Goal: Information Seeking & Learning: Learn about a topic

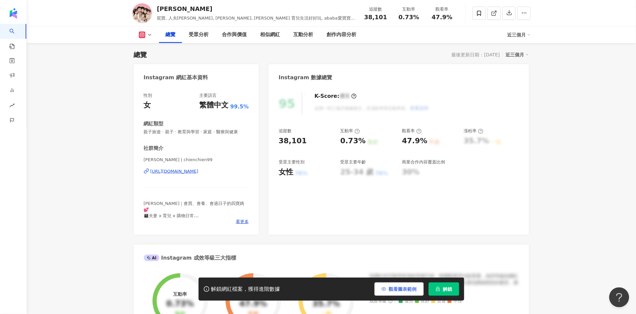
click at [397, 289] on span "觀看圖表範例" at bounding box center [403, 289] width 28 height 5
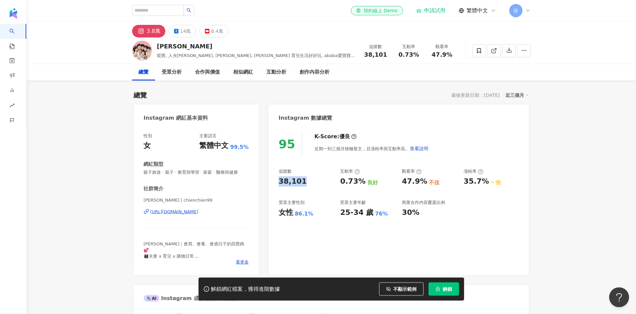
drag, startPoint x: 277, startPoint y: 182, endPoint x: 300, endPoint y: 181, distance: 23.6
click at [302, 182] on div "95 K-Score : 優良 近期一到三個月積極發文，且漲粉率與互動率高。 查看說明 追蹤數 38,101 互動率 0.73% 良好 觀看率 47.9% 不…" at bounding box center [399, 200] width 260 height 149
copy div "38,101"
click at [499, 142] on div "95 K-Score : 優良 近期一到三個月積極發文，且漲粉率與互動率高。 查看說明" at bounding box center [399, 144] width 240 height 22
drag, startPoint x: 287, startPoint y: 213, endPoint x: 290, endPoint y: 212, distance: 4.0
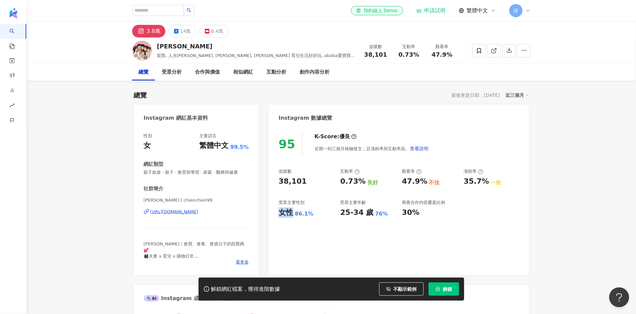
click at [290, 212] on div "女性" at bounding box center [286, 213] width 15 height 10
drag, startPoint x: 305, startPoint y: 214, endPoint x: 298, endPoint y: 213, distance: 7.2
click at [304, 214] on div "86.1%" at bounding box center [304, 213] width 19 height 7
drag, startPoint x: 295, startPoint y: 213, endPoint x: 313, endPoint y: 216, distance: 17.8
click at [313, 216] on div "女性 86.1%" at bounding box center [306, 213] width 55 height 10
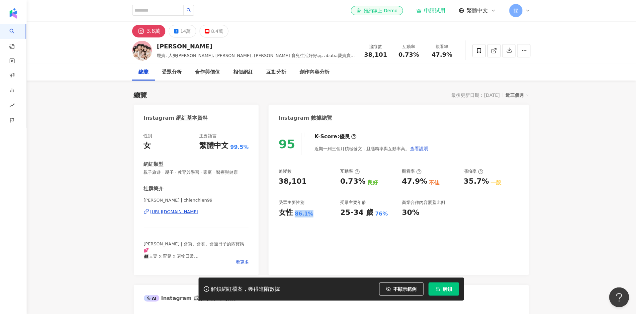
copy div "86.1%"
drag, startPoint x: 402, startPoint y: 178, endPoint x: 417, endPoint y: 184, distance: 15.9
click at [417, 184] on div "47.9%" at bounding box center [414, 182] width 25 height 10
click at [368, 177] on div "0.73% 良好" at bounding box center [367, 182] width 55 height 10
drag, startPoint x: 338, startPoint y: 181, endPoint x: 360, endPoint y: 185, distance: 21.9
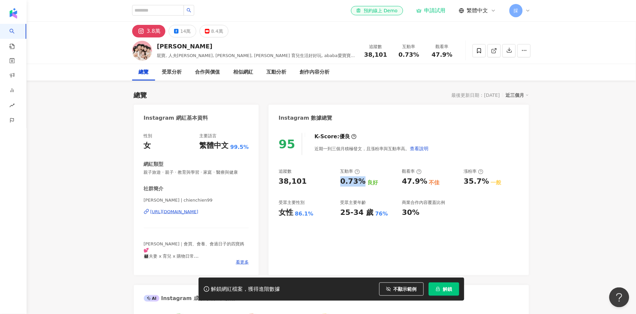
click at [360, 185] on div "追蹤數 38,101 互動率 0.73% 良好 觀看率 47.9% 不佳 漲粉率 35.7% 一般 受眾主要性別 女性 86.1% 受眾主要年齡 25-34 …" at bounding box center [399, 193] width 240 height 49
copy div "0.73%"
click at [400, 180] on div "追蹤數 38,101 互動率 0.73% 良好 觀看率 47.9% 不佳 漲粉率 35.7% 一般 受眾主要性別 女性 86.1% 受眾主要年齡 25-34 …" at bounding box center [399, 193] width 240 height 49
drag, startPoint x: 408, startPoint y: 183, endPoint x: 426, endPoint y: 181, distance: 17.4
click at [426, 181] on div "47.9% 不佳" at bounding box center [429, 182] width 55 height 10
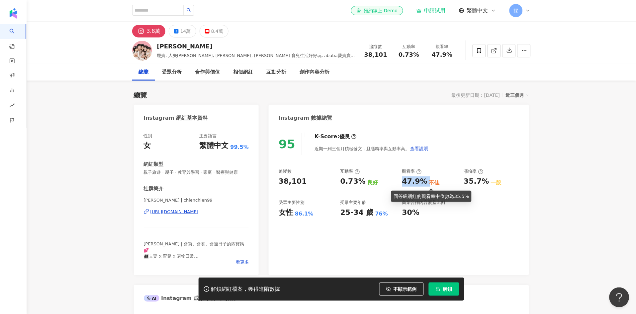
copy div "47.9%"
click at [276, 73] on div "互動分析" at bounding box center [277, 72] width 20 height 8
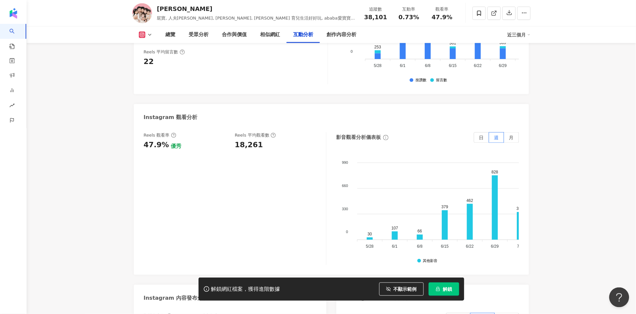
scroll to position [1492, 0]
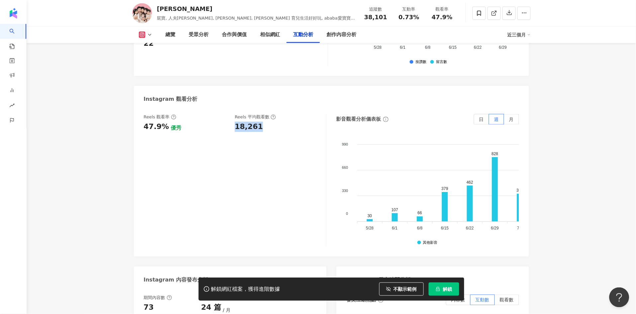
drag, startPoint x: 248, startPoint y: 106, endPoint x: 261, endPoint y: 104, distance: 13.0
click at [261, 114] on div "Reels 觀看率 47.9% 優秀 Reels 平均觀看數 18,261" at bounding box center [232, 123] width 176 height 18
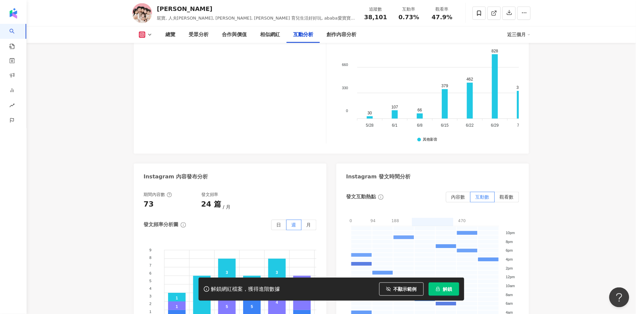
scroll to position [1602, 0]
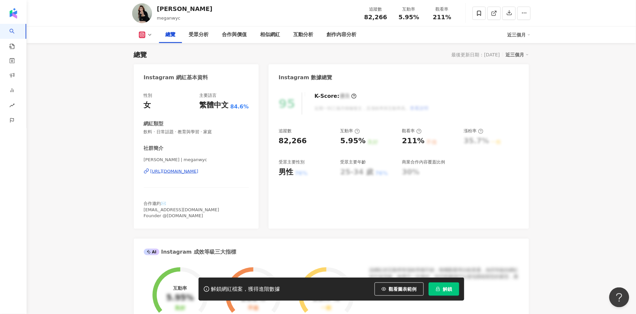
click at [394, 291] on span "觀看圖表範例" at bounding box center [403, 289] width 28 height 5
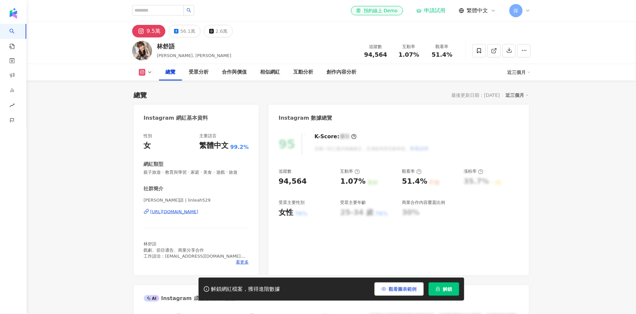
scroll to position [41, 0]
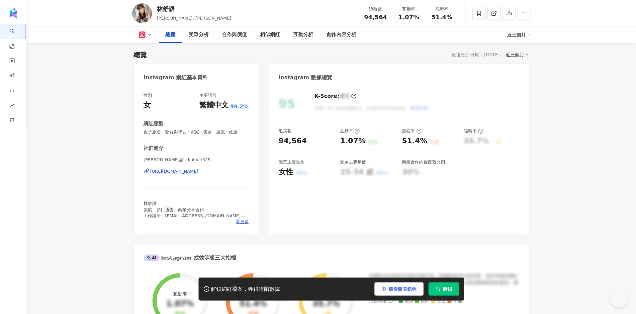
click at [401, 292] on span "觀看圖表範例" at bounding box center [403, 289] width 28 height 5
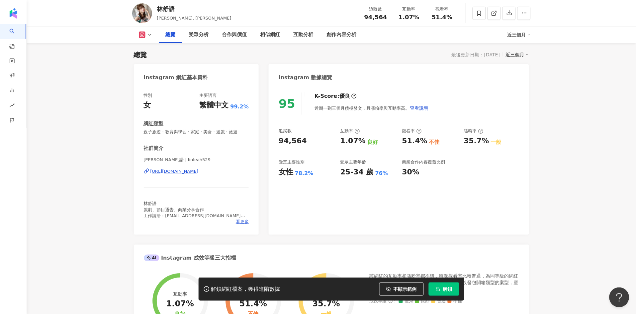
scroll to position [0, 0]
drag, startPoint x: 287, startPoint y: 141, endPoint x: 303, endPoint y: 144, distance: 17.3
click at [302, 144] on div "95 K-Score : 優良 近期一到三個月積極發文，且漲粉率與互動率高。 查看說明 追蹤數 94,564 互動率 1.07% 良好 觀看率 51.4% 不…" at bounding box center [399, 160] width 260 height 149
copy div "94,564"
drag, startPoint x: 294, startPoint y: 173, endPoint x: 310, endPoint y: 173, distance: 15.9
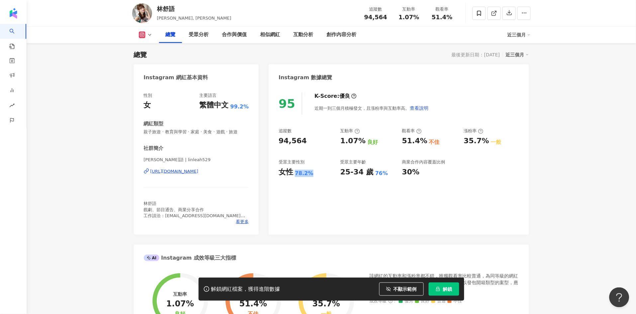
click at [310, 173] on div "女性 78.2%" at bounding box center [306, 172] width 55 height 10
copy div "女性 78.2%"
drag, startPoint x: 341, startPoint y: 139, endPoint x: 358, endPoint y: 141, distance: 17.4
click at [358, 141] on div "1.07%" at bounding box center [352, 141] width 25 height 10
copy div "1.07"
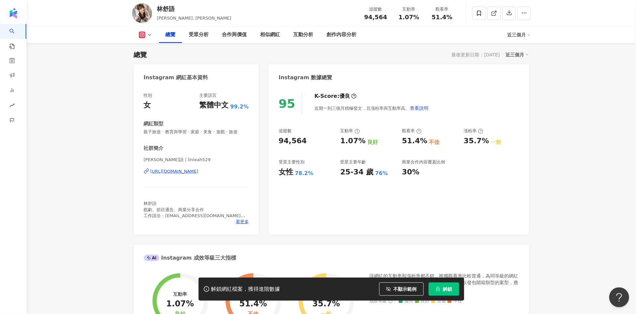
click at [336, 138] on div "追蹤數 94,564 互動率 1.07% 良好 觀看率 51.4% 不佳 漲粉率 35.7% 一般 受眾主要性別 女性 78.2% 受眾主要年齡 25-34 …" at bounding box center [399, 152] width 240 height 49
drag, startPoint x: 338, startPoint y: 144, endPoint x: 360, endPoint y: 142, distance: 22.0
click at [360, 142] on div "追蹤數 94,564 互動率 1.07% 良好 觀看率 51.4% 不佳 漲粉率 35.7% 一般 受眾主要性別 女性 78.2% 受眾主要年齡 25-34 …" at bounding box center [399, 152] width 240 height 49
copy div "1.07%"
drag, startPoint x: 402, startPoint y: 142, endPoint x: 424, endPoint y: 144, distance: 22.3
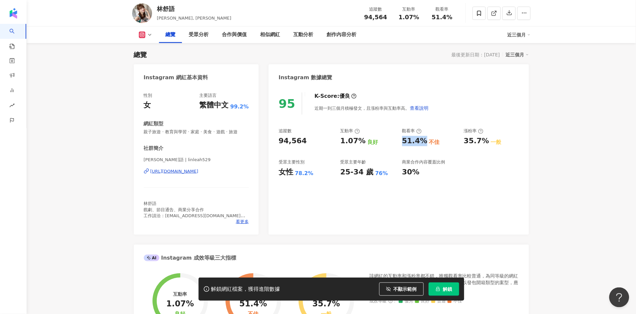
click at [424, 144] on div "51.4% 不佳" at bounding box center [429, 141] width 55 height 10
copy div "51.4%"
click at [306, 35] on div "互動分析" at bounding box center [303, 35] width 20 height 8
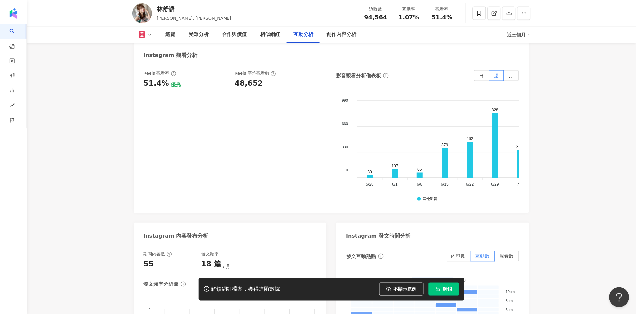
scroll to position [1580, 0]
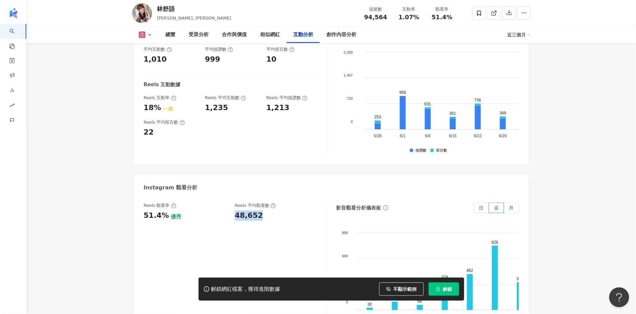
drag, startPoint x: 235, startPoint y: 174, endPoint x: 260, endPoint y: 173, distance: 24.6
click at [260, 211] on div "48,652" at bounding box center [277, 216] width 85 height 10
copy div "48,652"
drag, startPoint x: 573, startPoint y: 142, endPoint x: 569, endPoint y: 140, distance: 5.4
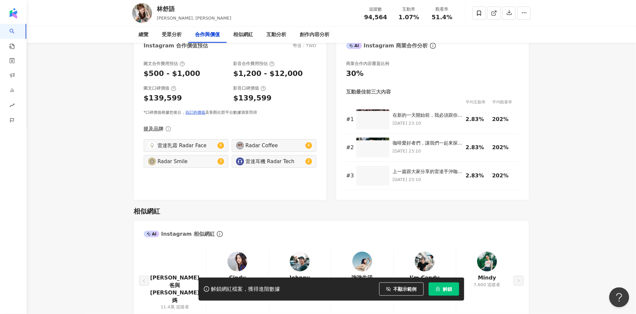
scroll to position [0, 0]
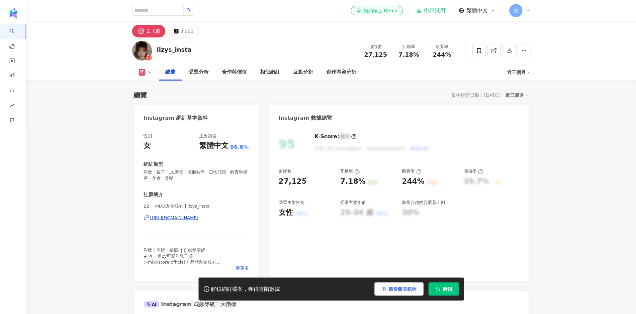
click at [395, 291] on span "觀看圖表範例" at bounding box center [403, 289] width 28 height 5
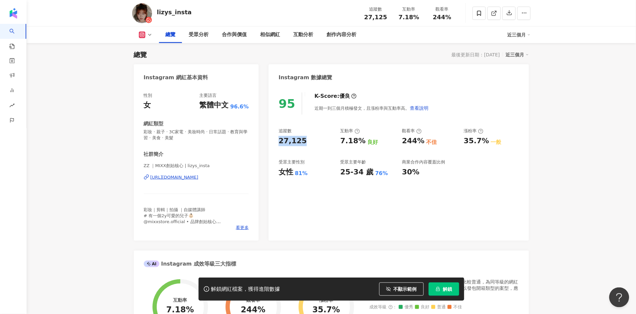
drag, startPoint x: 285, startPoint y: 141, endPoint x: 304, endPoint y: 141, distance: 19.3
click at [304, 141] on div "95 K-Score : 優良 近期一到三個月積極發文，且漲粉率與互動率高。 查看說明 追蹤數 27,125 互動率 7.18% 良好 觀看率 244% 不佳…" at bounding box center [399, 163] width 260 height 155
drag, startPoint x: 296, startPoint y: 173, endPoint x: 316, endPoint y: 173, distance: 20.3
click at [316, 173] on div "女性 81%" at bounding box center [306, 172] width 55 height 10
copy div "81%"
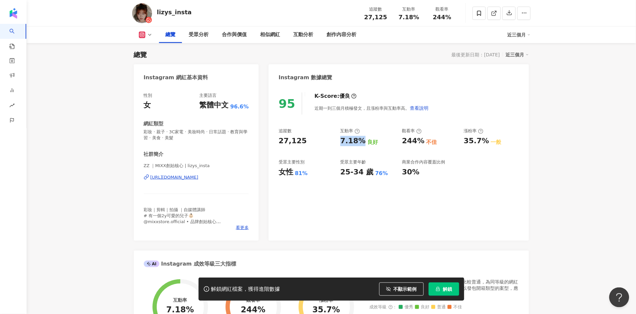
drag, startPoint x: 344, startPoint y: 141, endPoint x: 360, endPoint y: 140, distance: 16.6
click at [360, 140] on div "7.18%" at bounding box center [352, 141] width 25 height 10
copy div "7.18%"
click at [306, 36] on div "互動分析" at bounding box center [303, 35] width 20 height 8
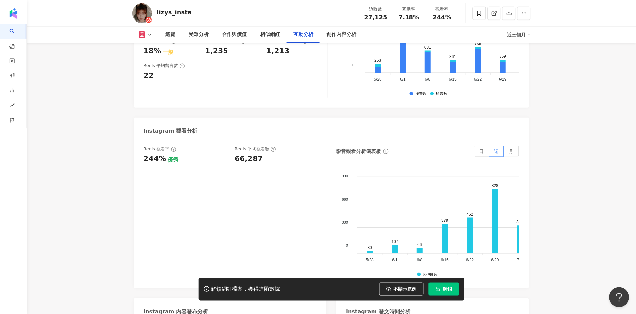
scroll to position [1402, 0]
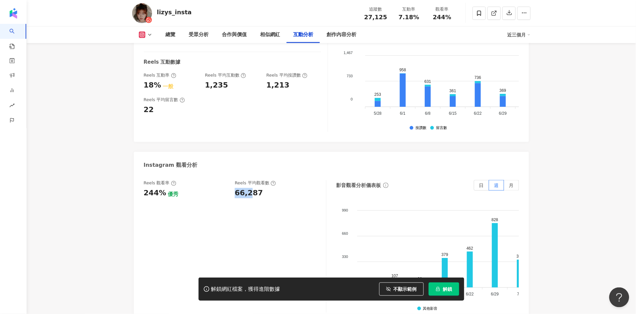
drag, startPoint x: 234, startPoint y: 177, endPoint x: 258, endPoint y: 176, distance: 23.3
click at [256, 180] on div "Reels 觀看率 244% 優秀 Reels 平均觀看數 66,287" at bounding box center [232, 189] width 176 height 18
drag, startPoint x: 259, startPoint y: 175, endPoint x: 246, endPoint y: 176, distance: 13.3
click at [248, 188] on div "66,287" at bounding box center [277, 193] width 85 height 10
click at [237, 188] on div "66,287" at bounding box center [249, 193] width 28 height 10
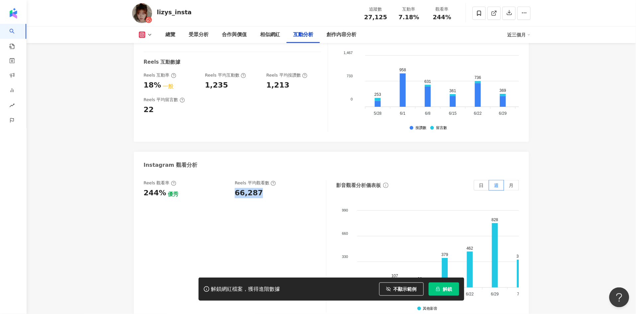
drag, startPoint x: 249, startPoint y: 176, endPoint x: 259, endPoint y: 176, distance: 10.0
click at [259, 180] on div "Reels 觀看率 244% 優秀 Reels 平均觀看數 66,287" at bounding box center [232, 189] width 176 height 18
copy div "66,287"
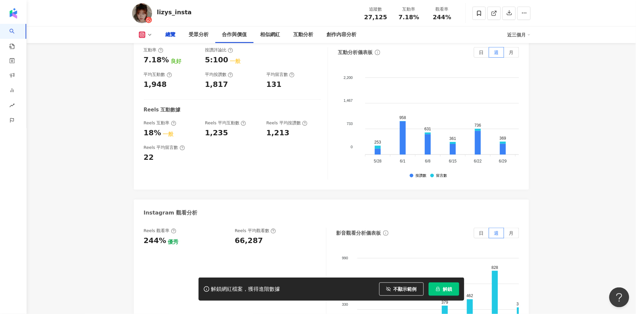
scroll to position [0, 0]
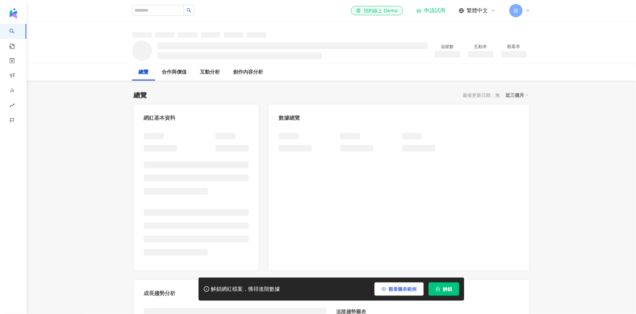
click at [404, 288] on span "觀看圖表範例" at bounding box center [403, 289] width 28 height 5
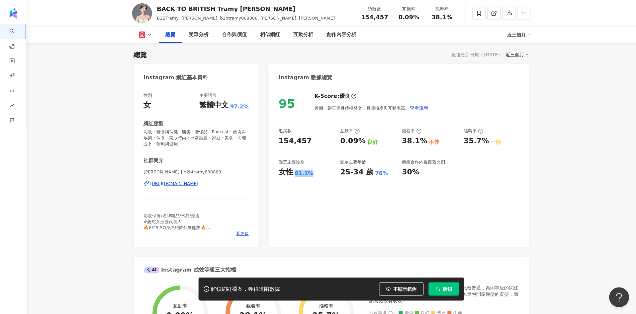
drag, startPoint x: 296, startPoint y: 175, endPoint x: 310, endPoint y: 174, distance: 13.3
click at [310, 174] on div "81.1%" at bounding box center [304, 173] width 19 height 7
copy div "81.1%"
drag, startPoint x: 337, startPoint y: 141, endPoint x: 360, endPoint y: 143, distance: 22.3
click at [360, 143] on div "追蹤數 154,457 互動率 0.09% 良好 觀看率 38.1% 不佳 漲粉率 35.7% 一般 受眾主要性別 女性 81.1% 受眾主要年齡 25-34…" at bounding box center [399, 152] width 240 height 49
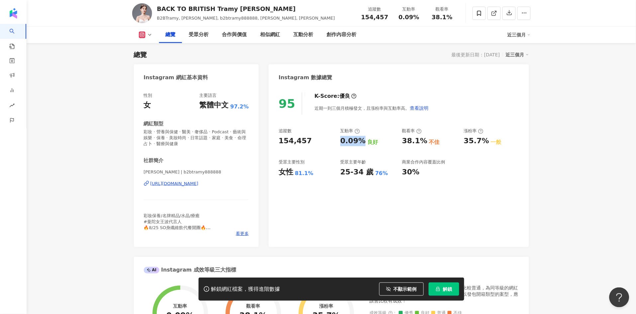
copy div "0.09%"
drag, startPoint x: 404, startPoint y: 143, endPoint x: 423, endPoint y: 140, distance: 19.8
click at [423, 140] on div "38.1%" at bounding box center [414, 141] width 25 height 10
copy div "38.1%"
click at [527, 136] on div "95 K-Score : 優良 近期一到三個月積極發文，且漲粉率與互動率高。 查看說明 追蹤數 154,457 互動率 0.09% 良好 觀看率 38.1% …" at bounding box center [399, 166] width 260 height 161
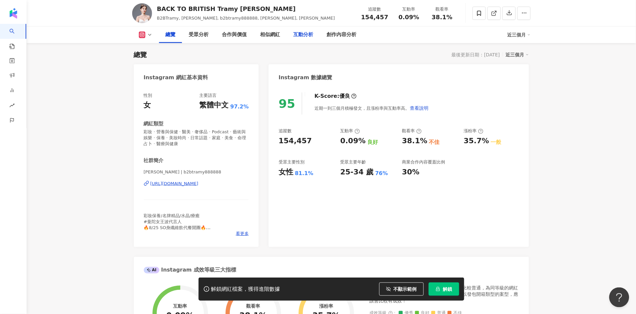
click at [313, 35] on div "互動分析" at bounding box center [303, 35] width 33 height 17
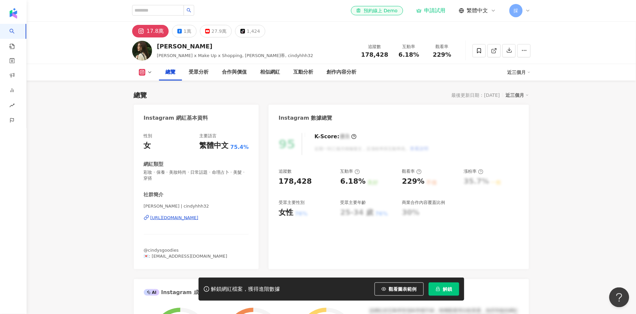
scroll to position [41, 0]
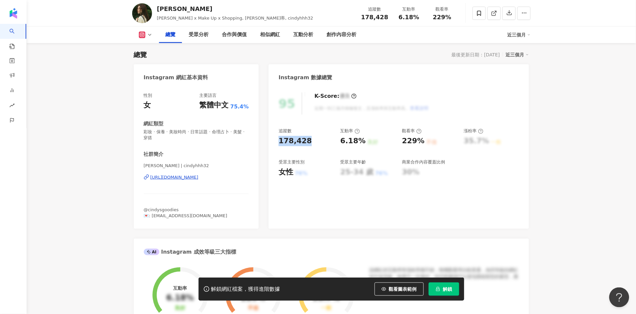
drag, startPoint x: 279, startPoint y: 140, endPoint x: 307, endPoint y: 139, distance: 28.2
click at [307, 139] on div "178,428" at bounding box center [306, 141] width 55 height 10
copy div "178,428"
click at [410, 291] on span "觀看圖表範例" at bounding box center [403, 289] width 28 height 5
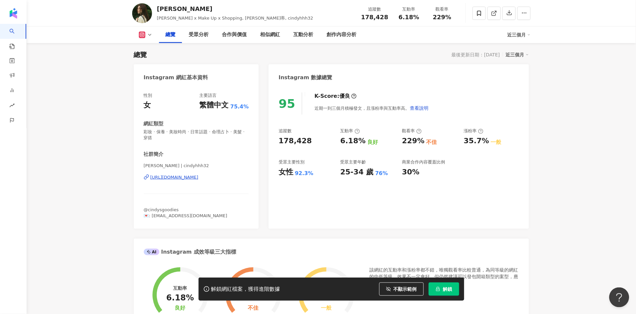
drag, startPoint x: 295, startPoint y: 173, endPoint x: 315, endPoint y: 174, distance: 19.3
click at [315, 174] on div "女性 92.3%" at bounding box center [306, 172] width 55 height 10
copy div "92.3%"
drag, startPoint x: 347, startPoint y: 141, endPoint x: 362, endPoint y: 141, distance: 15.0
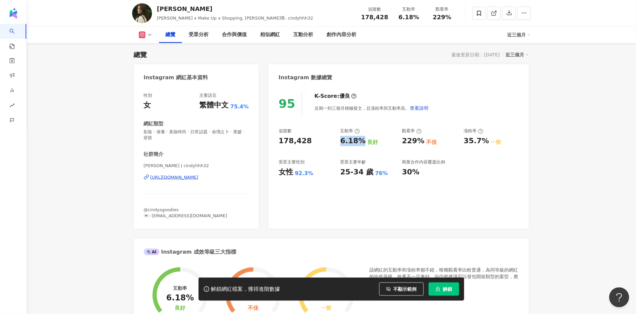
click at [362, 141] on div "追蹤數 178,428 互動率 6.18% 良好 觀看率 229% 不佳 漲粉率 35.7% 一般 受眾主要性別 女性 92.3% 受眾主要年齡 25-34 …" at bounding box center [399, 152] width 240 height 49
copy div "6.18%"
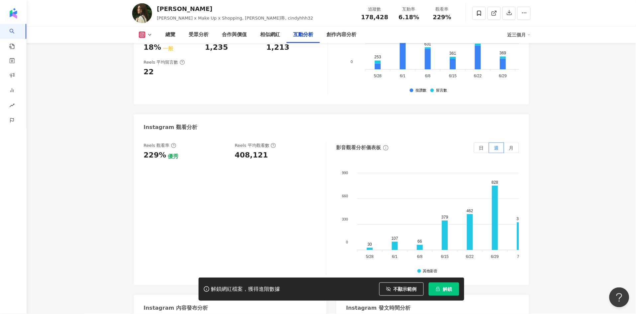
scroll to position [1590, 0]
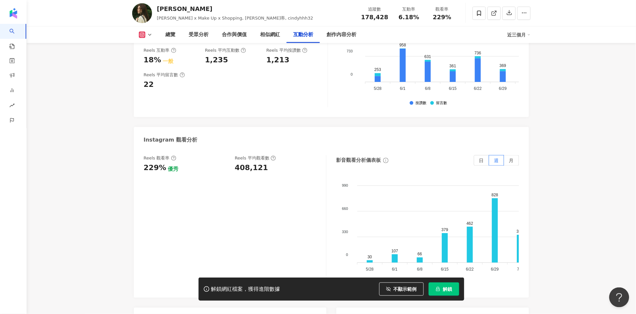
scroll to position [1442, 0]
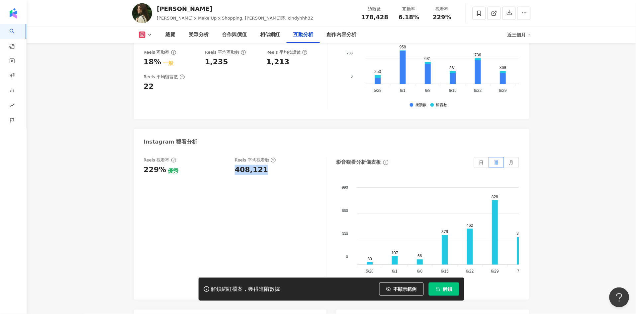
drag, startPoint x: 260, startPoint y: 146, endPoint x: 273, endPoint y: 147, distance: 13.0
click at [273, 165] on div "408,121" at bounding box center [277, 170] width 85 height 10
copy div "408,121"
